Goal: Task Accomplishment & Management: Manage account settings

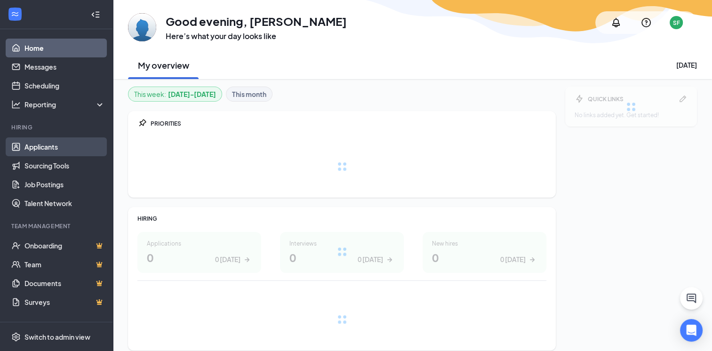
click at [60, 144] on link "Applicants" at bounding box center [64, 146] width 80 height 19
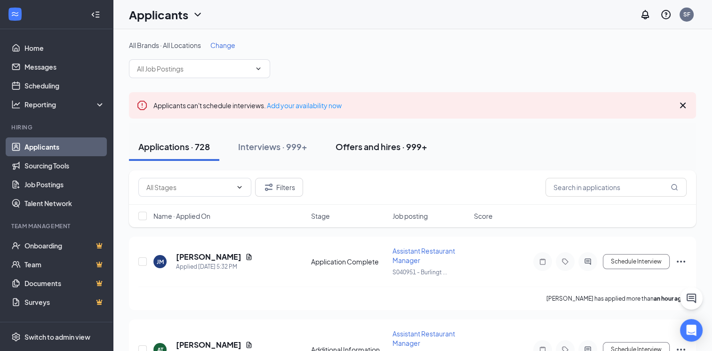
click at [373, 144] on div "Offers and hires · 999+" at bounding box center [382, 147] width 92 height 12
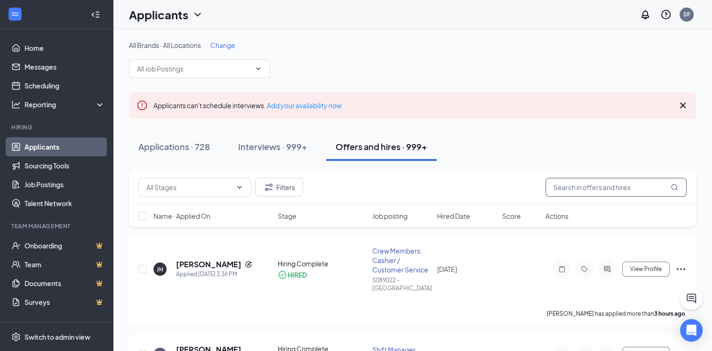
click at [568, 187] on input "text" at bounding box center [616, 187] width 141 height 19
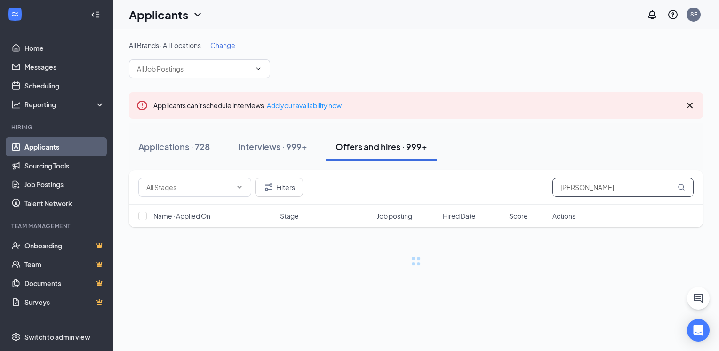
type input "[PERSON_NAME]"
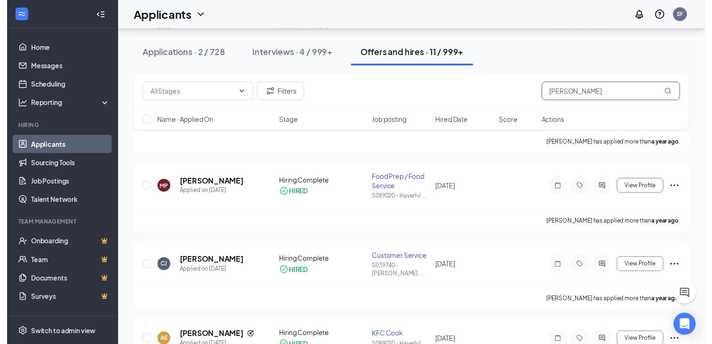
scroll to position [508, 0]
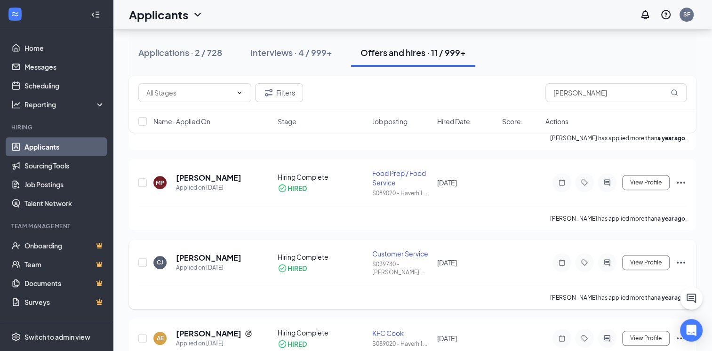
click at [684, 257] on icon "Ellipses" at bounding box center [681, 262] width 11 height 11
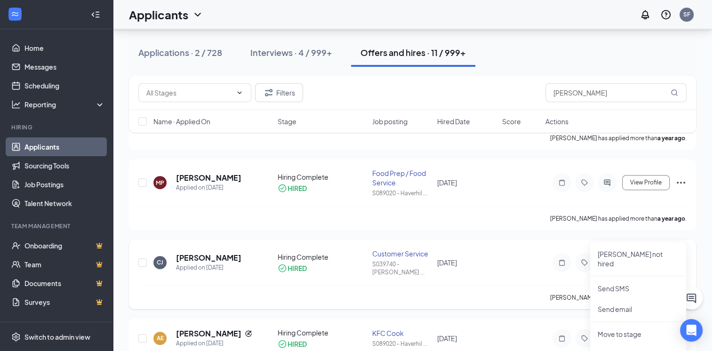
click at [684, 257] on icon "Ellipses" at bounding box center [681, 262] width 11 height 11
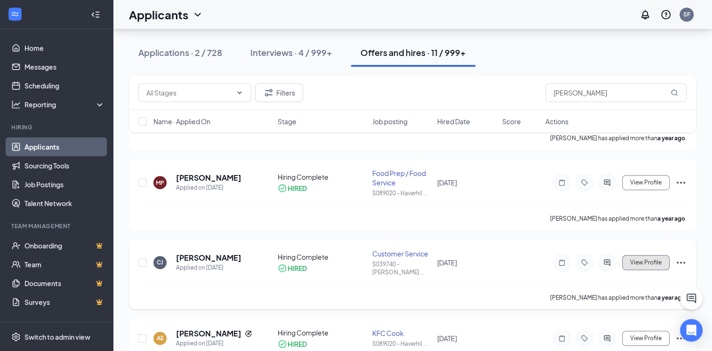
click at [642, 259] on span "View Profile" at bounding box center [646, 262] width 32 height 7
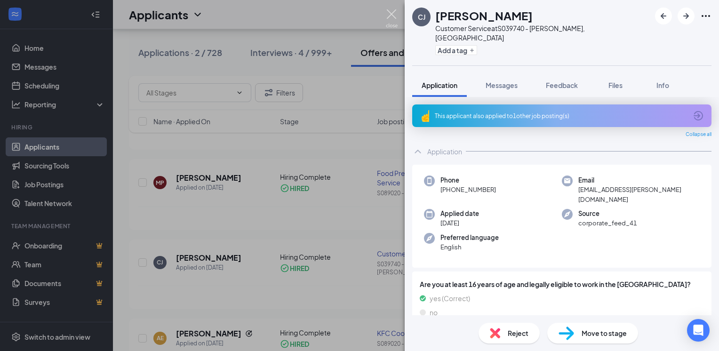
click at [393, 14] on img at bounding box center [392, 18] width 12 height 18
